Goal: Task Accomplishment & Management: Complete application form

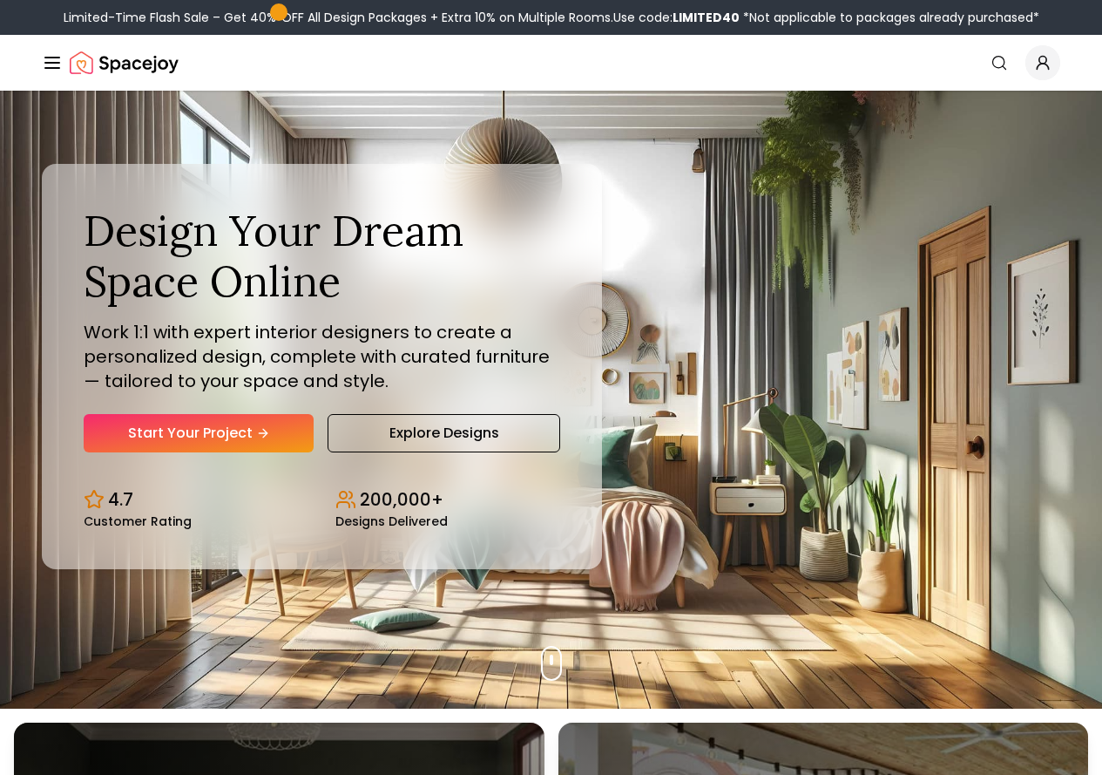
scroll to position [87, 0]
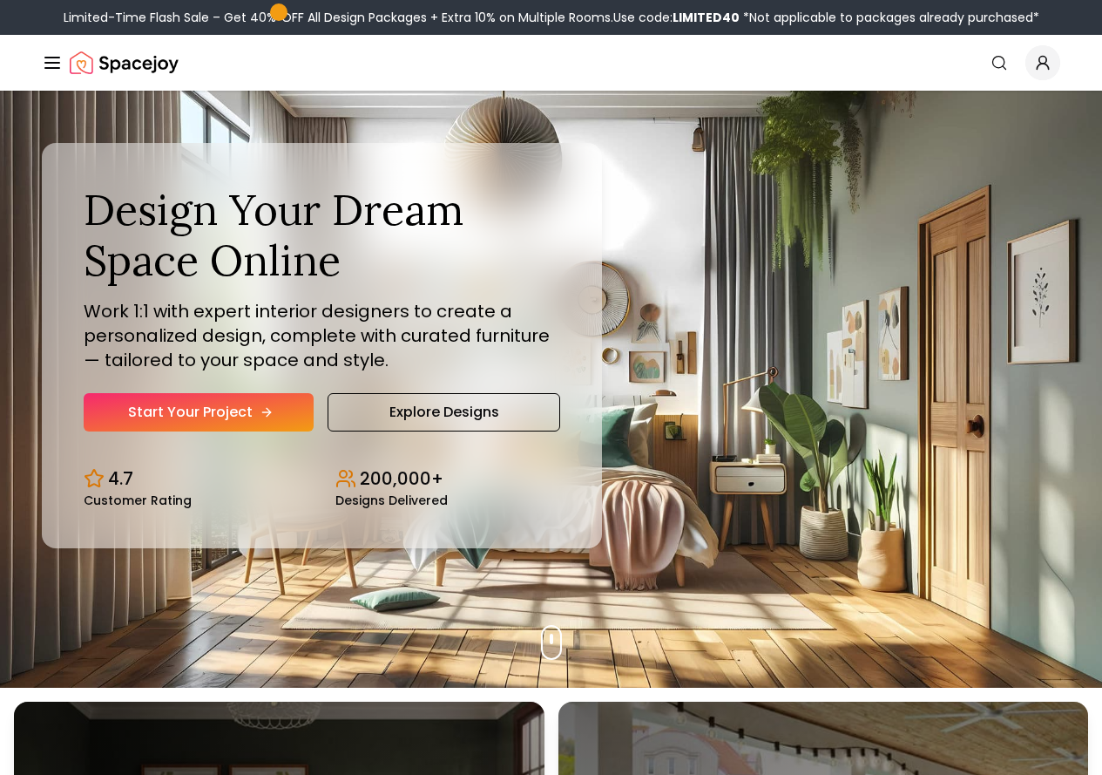
click at [231, 431] on link "Start Your Project" at bounding box center [199, 412] width 230 height 38
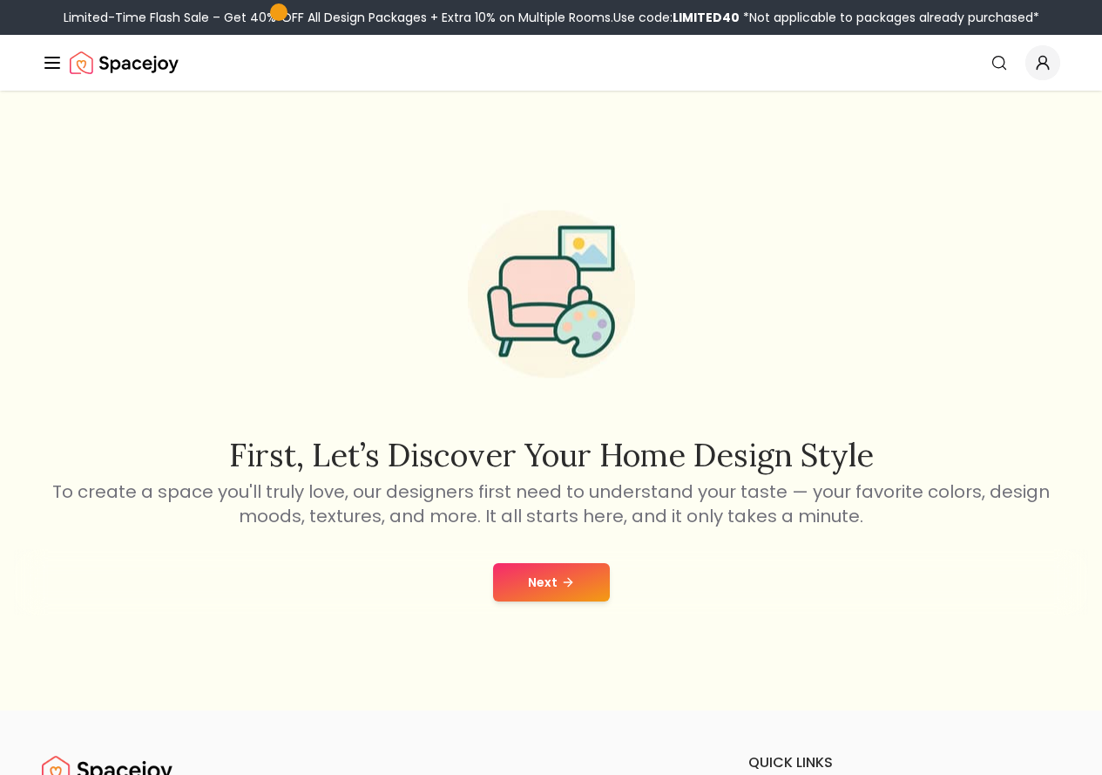
click at [586, 586] on button "Next" at bounding box center [551, 582] width 117 height 38
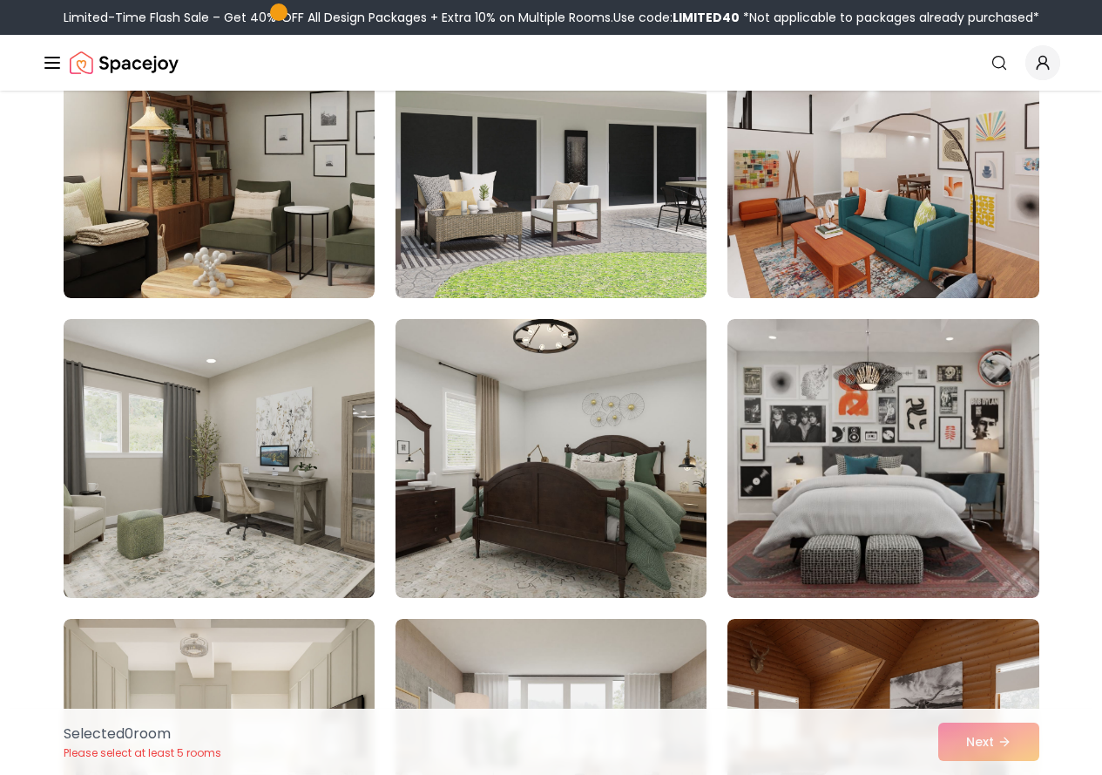
scroll to position [2353, 0]
